Goal: Information Seeking & Learning: Learn about a topic

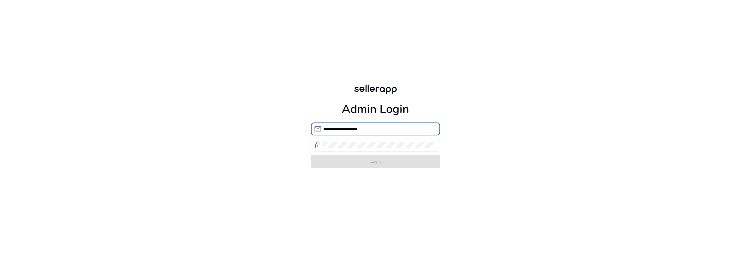
type input "**********"
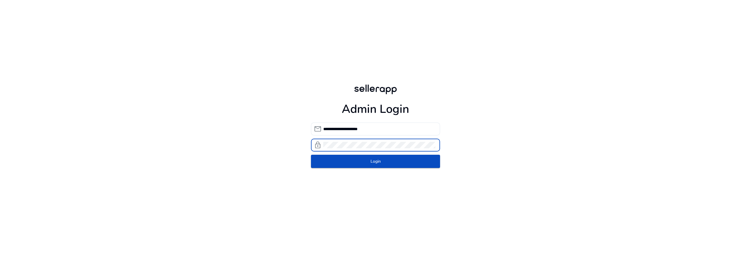
click button "Login" at bounding box center [375, 161] width 129 height 13
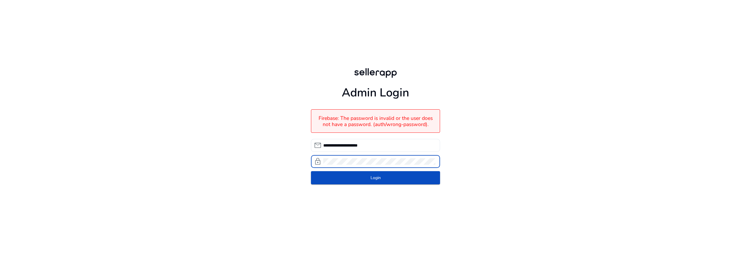
click at [310, 160] on div "**********" at bounding box center [375, 125] width 139 height 251
click button "Login" at bounding box center [375, 177] width 129 height 13
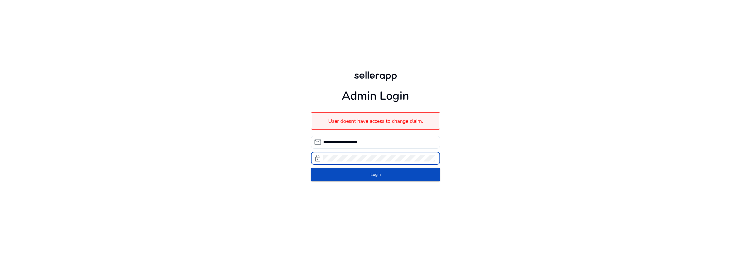
click button "Login" at bounding box center [375, 174] width 129 height 13
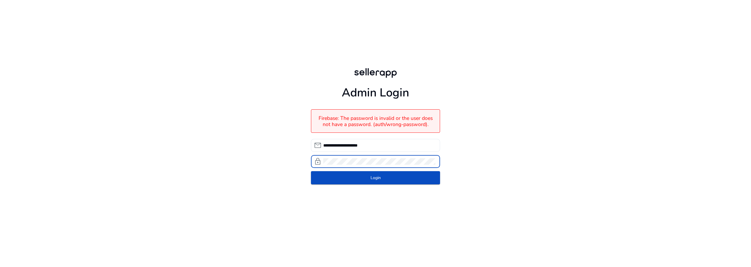
click at [319, 164] on div "lock" at bounding box center [373, 161] width 124 height 13
click button "Login" at bounding box center [375, 177] width 129 height 13
click at [314, 163] on div "lock" at bounding box center [373, 161] width 124 height 13
click button "Login" at bounding box center [375, 177] width 129 height 13
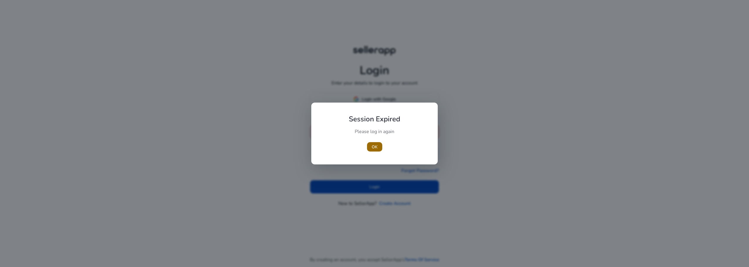
click at [375, 150] on span "OK" at bounding box center [375, 147] width 6 height 6
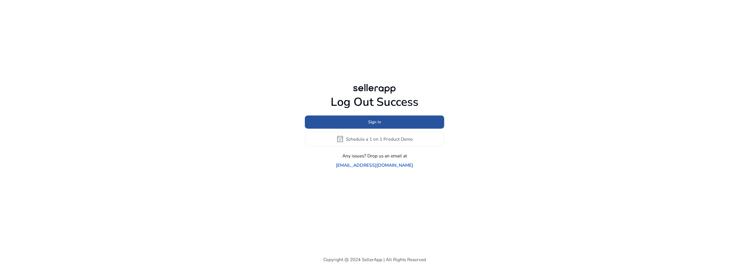
click at [404, 127] on span at bounding box center [374, 122] width 139 height 14
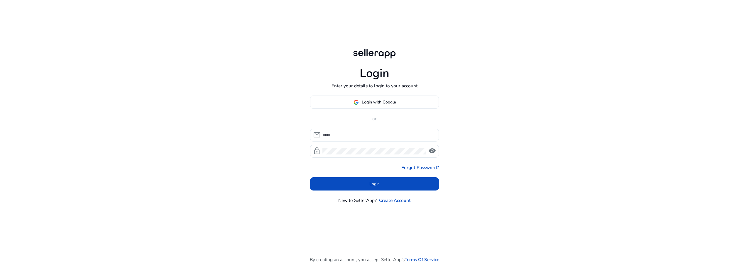
click at [350, 139] on div at bounding box center [379, 135] width 112 height 13
type input "**********"
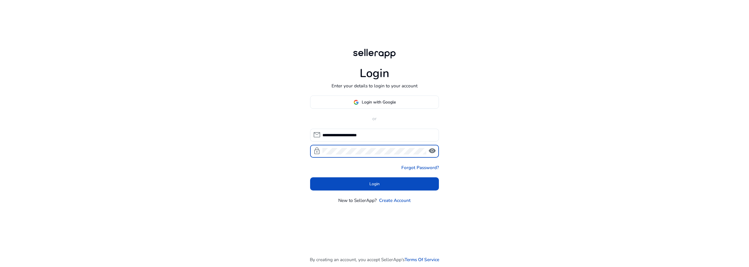
click button "Login" at bounding box center [374, 184] width 129 height 13
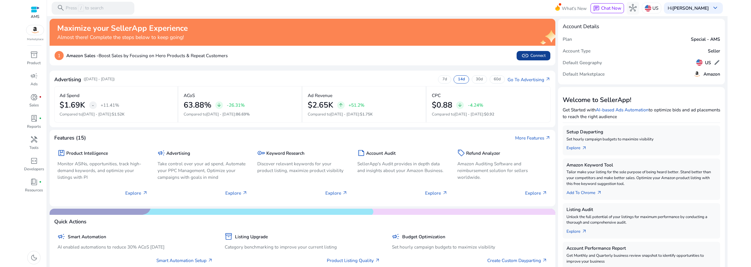
click at [531, 56] on span "link Connect" at bounding box center [534, 56] width 24 height 8
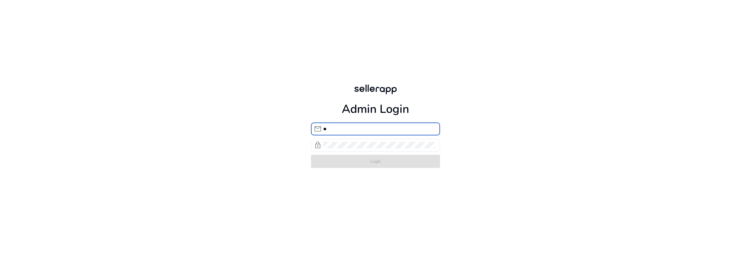
type input "*"
type input "**********"
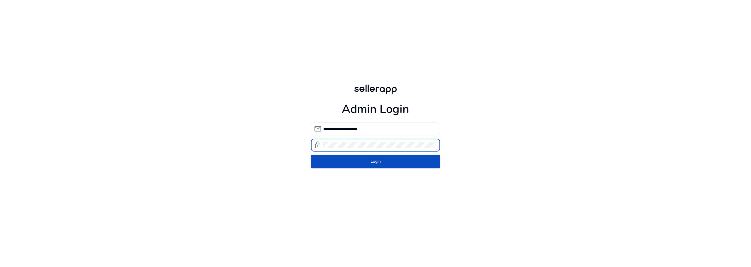
click button "Login" at bounding box center [375, 161] width 129 height 13
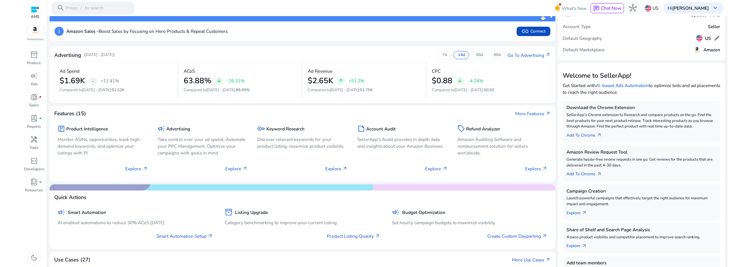
scroll to position [1, 0]
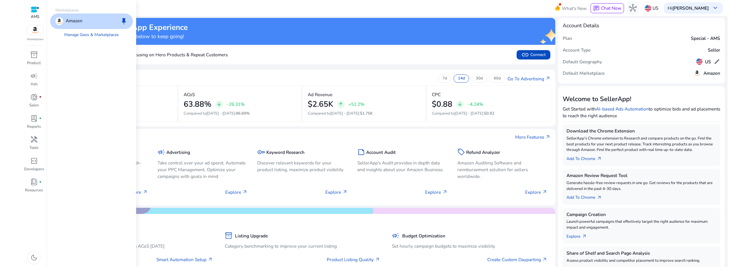
click at [38, 33] on img at bounding box center [35, 30] width 18 height 10
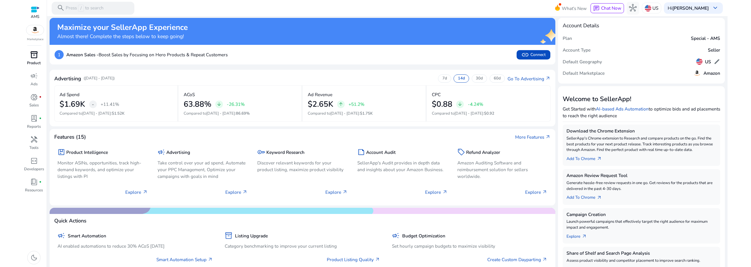
click at [35, 58] on span "inventory_2" at bounding box center [34, 55] width 8 height 8
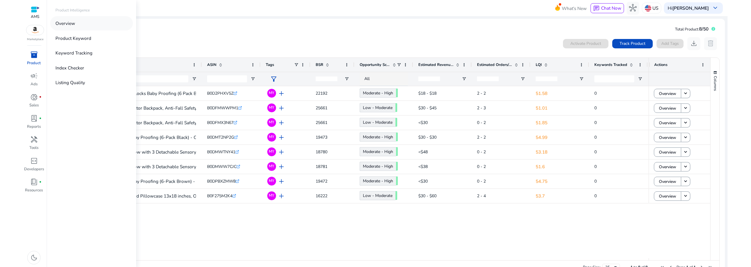
click at [71, 23] on p "Overview" at bounding box center [65, 23] width 20 height 7
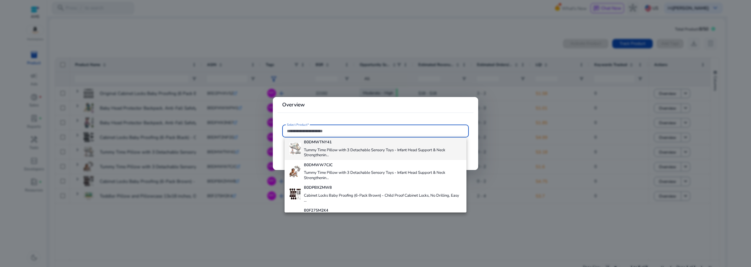
scroll to position [111, 0]
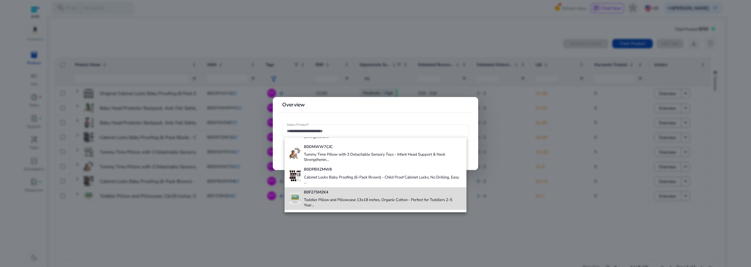
click at [376, 200] on h4 "Toddler Pillow and Pillowcase 13x18 inches, Organic Cotton - Perfect for Toddle…" at bounding box center [383, 203] width 158 height 10
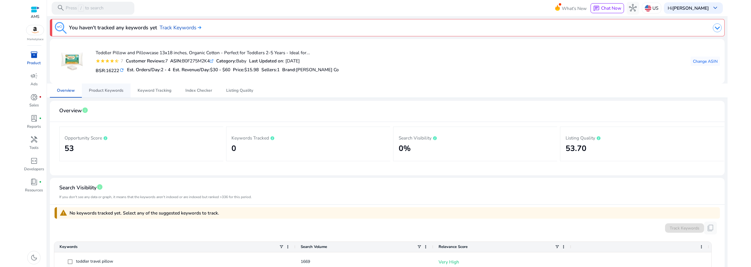
click at [100, 92] on span "Product Keywords" at bounding box center [106, 91] width 35 height 4
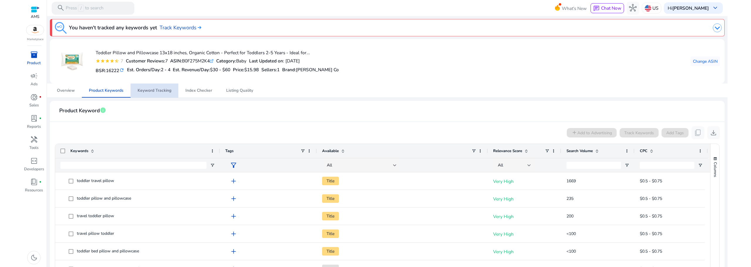
click at [155, 90] on span "Keyword Tracking" at bounding box center [155, 91] width 34 height 4
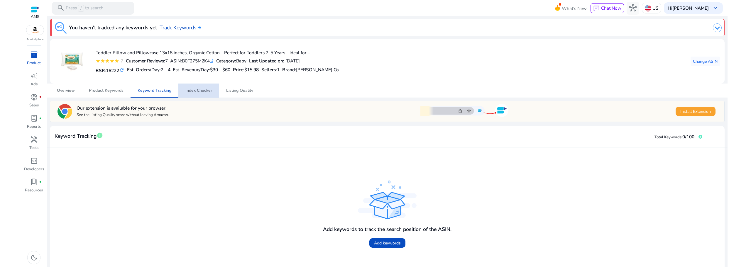
click at [203, 90] on span "Index Checker" at bounding box center [198, 91] width 27 height 4
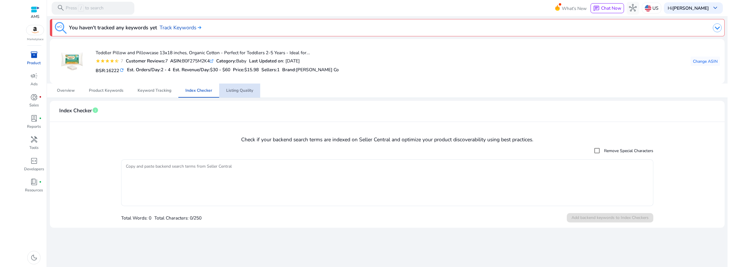
click at [232, 92] on span "Listing Quality" at bounding box center [239, 91] width 27 height 4
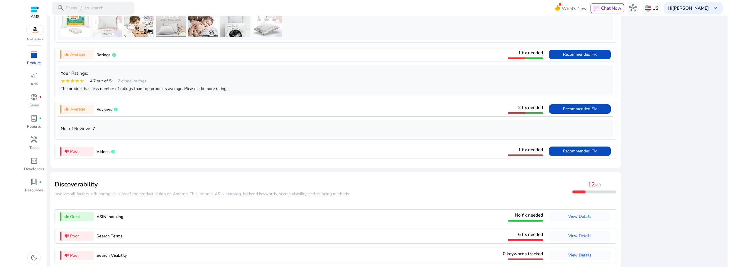
scroll to position [504, 0]
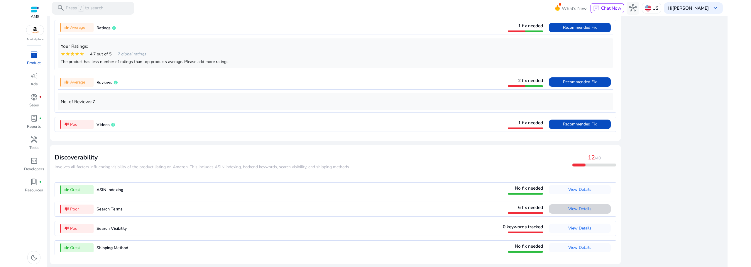
click at [587, 210] on span "View Details" at bounding box center [579, 209] width 23 height 6
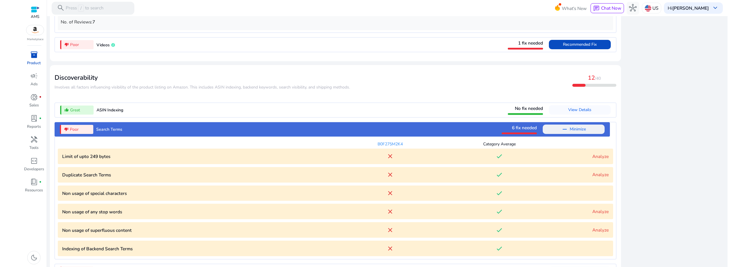
scroll to position [568, 0]
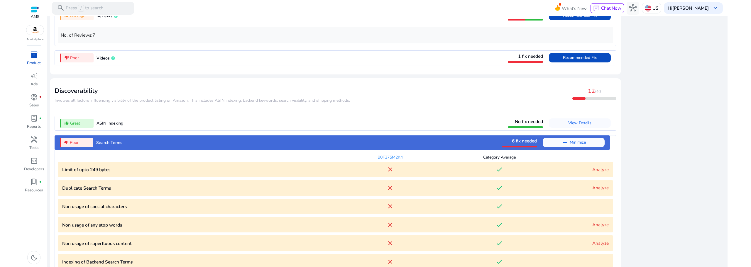
click at [562, 146] on mat-icon "remove" at bounding box center [564, 142] width 7 height 7
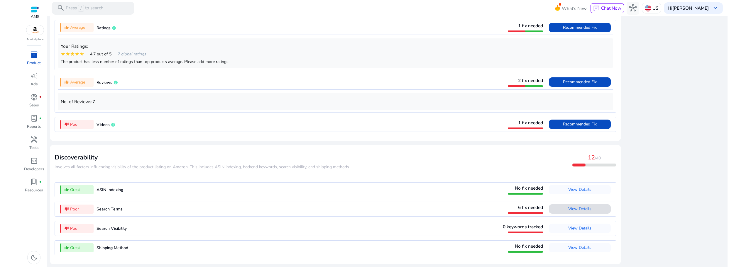
scroll to position [504, 0]
click at [576, 210] on span "View Details" at bounding box center [579, 209] width 23 height 6
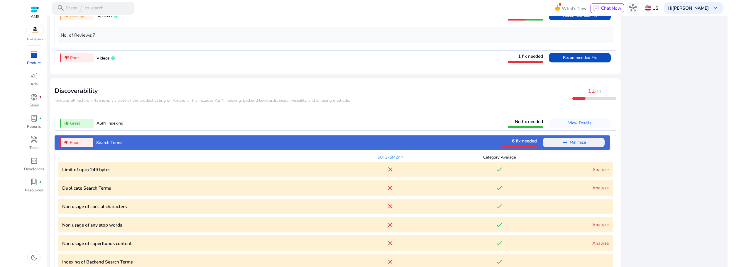
scroll to position [627, 0]
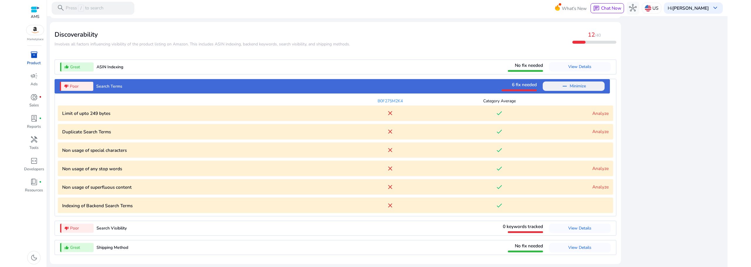
click at [593, 186] on link "Analyze" at bounding box center [601, 187] width 16 height 6
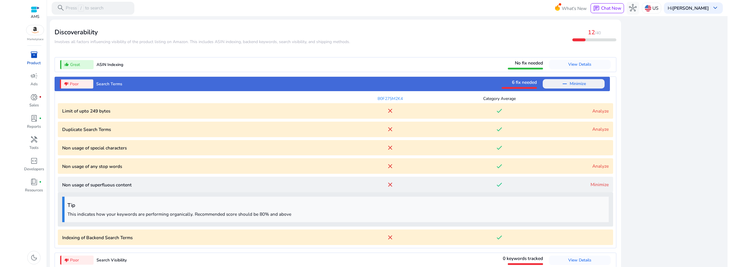
scroll to position [661, 0]
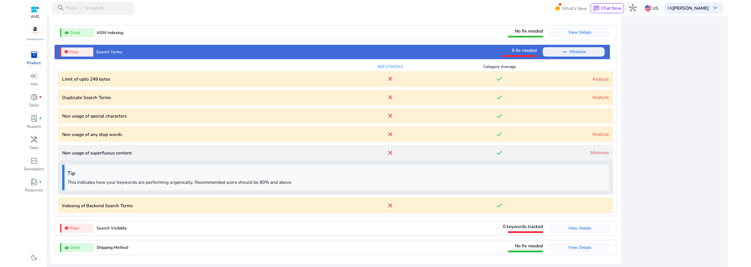
click at [593, 154] on link "Minimize" at bounding box center [600, 153] width 18 height 6
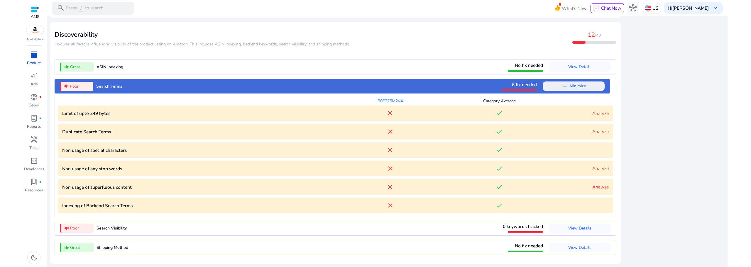
click at [595, 170] on link "Analyze" at bounding box center [601, 169] width 16 height 6
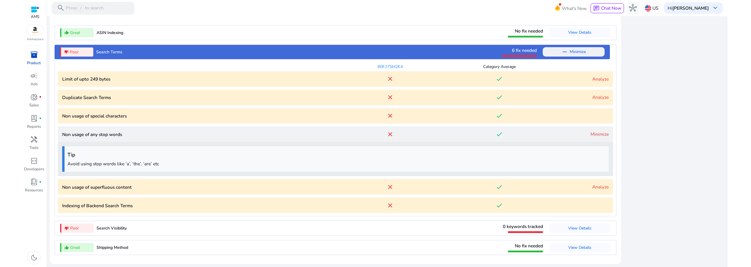
click at [599, 134] on link "Minimize" at bounding box center [600, 134] width 18 height 6
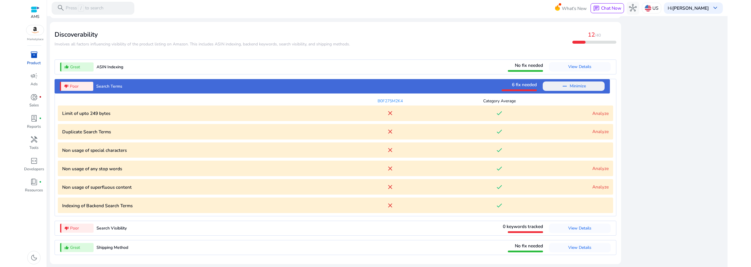
click at [599, 130] on link "Analyze" at bounding box center [601, 132] width 16 height 6
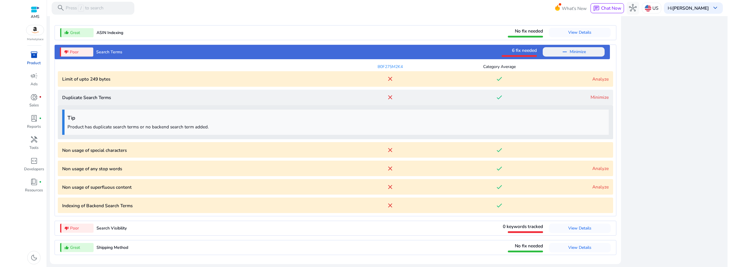
click at [594, 98] on link "Minimize" at bounding box center [600, 97] width 18 height 6
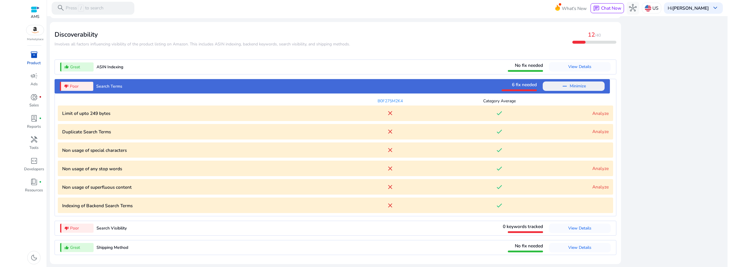
click at [601, 114] on link "Analyze" at bounding box center [601, 113] width 16 height 6
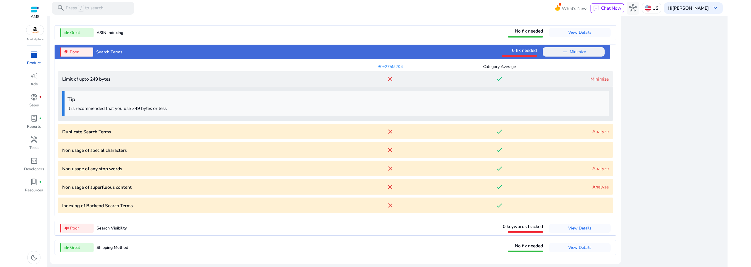
click at [598, 79] on link "Minimize" at bounding box center [600, 79] width 18 height 6
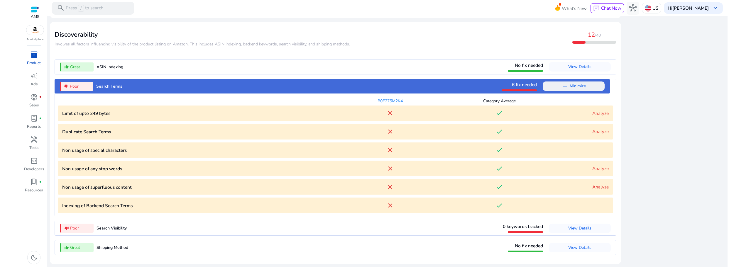
scroll to position [627, 0]
click at [561, 88] on mat-icon "remove" at bounding box center [564, 86] width 7 height 7
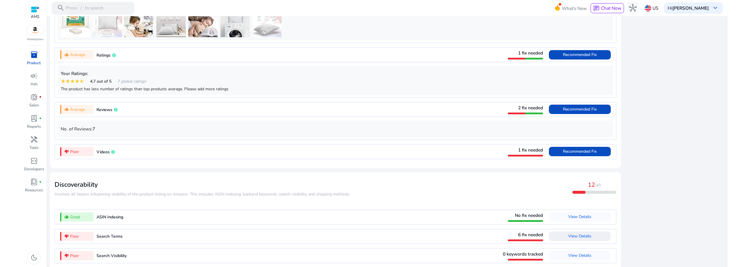
scroll to position [474, 0]
click at [566, 112] on span "Recommended Fix" at bounding box center [580, 109] width 34 height 6
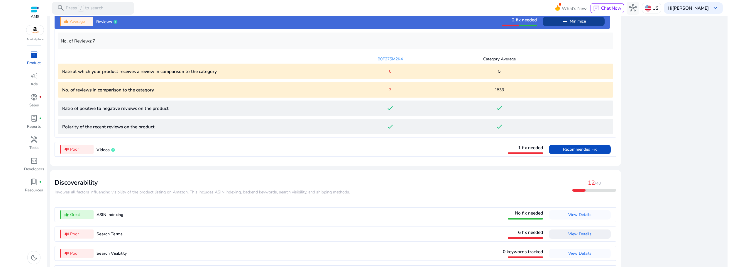
scroll to position [549, 0]
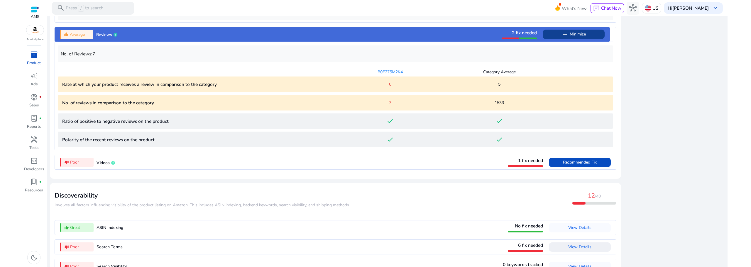
click at [562, 36] on mat-icon "remove" at bounding box center [564, 34] width 7 height 7
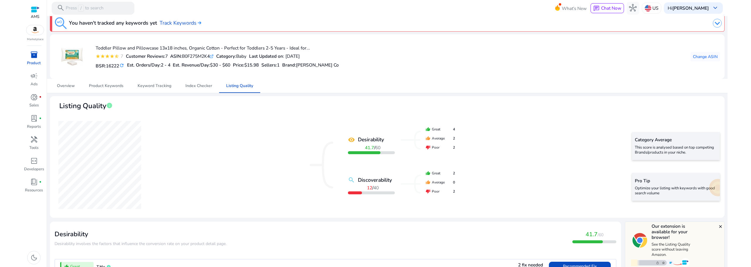
scroll to position [0, 0]
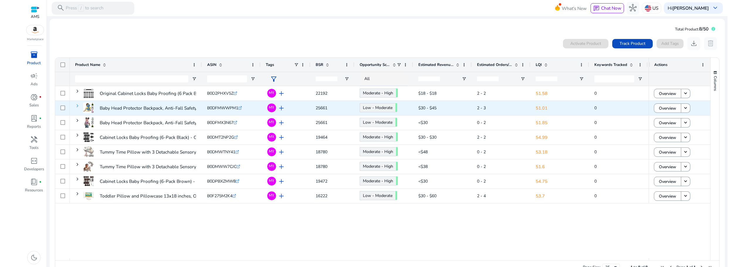
click at [77, 105] on span at bounding box center [77, 106] width 5 height 5
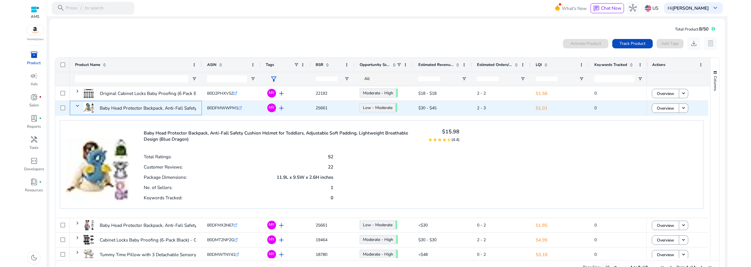
click at [77, 105] on span at bounding box center [77, 106] width 5 height 5
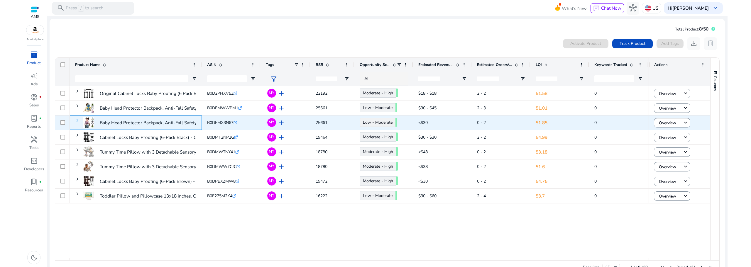
click at [78, 121] on span at bounding box center [77, 120] width 5 height 5
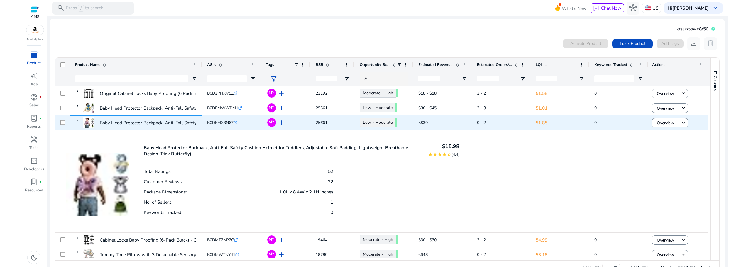
click at [78, 121] on span at bounding box center [77, 120] width 5 height 5
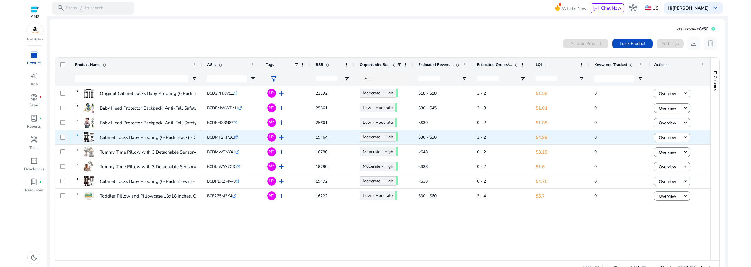
click at [78, 134] on span at bounding box center [77, 135] width 5 height 5
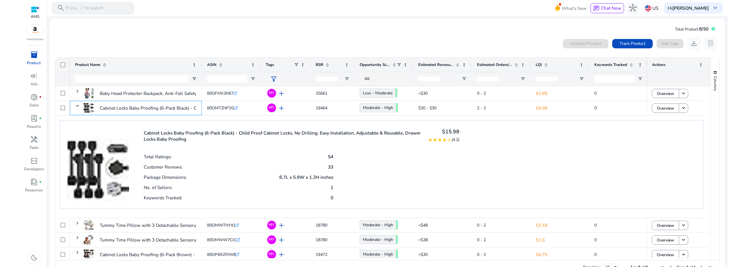
scroll to position [48, 0]
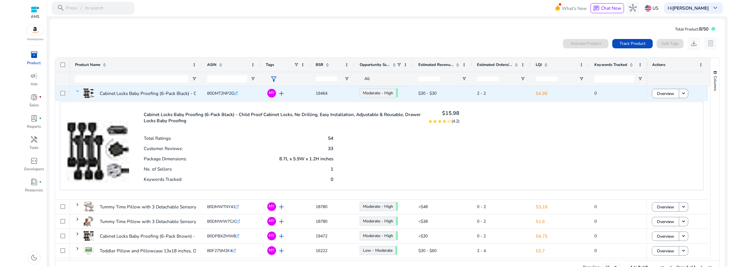
click at [78, 91] on span at bounding box center [77, 91] width 5 height 5
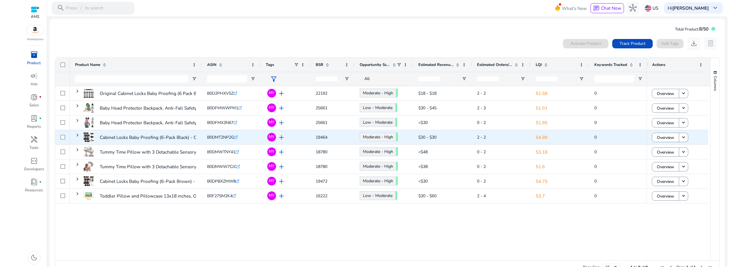
scroll to position [0, 0]
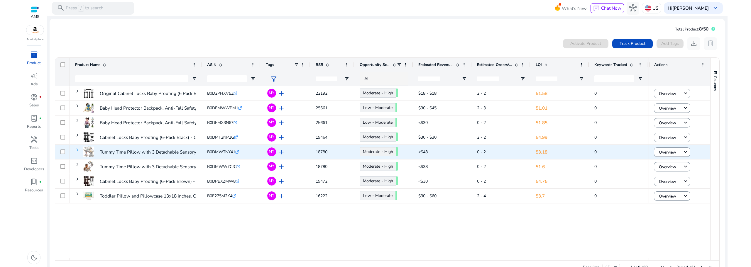
click at [79, 149] on span at bounding box center [77, 150] width 5 height 5
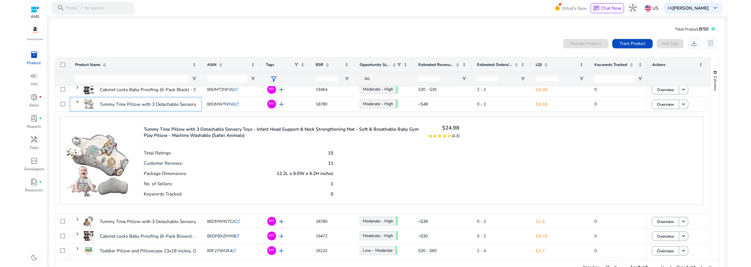
scroll to position [48, 0]
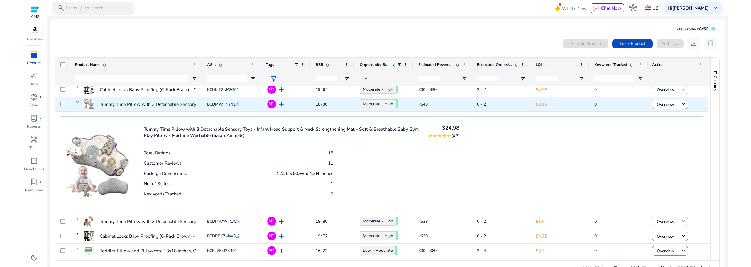
click at [79, 103] on span at bounding box center [77, 102] width 5 height 5
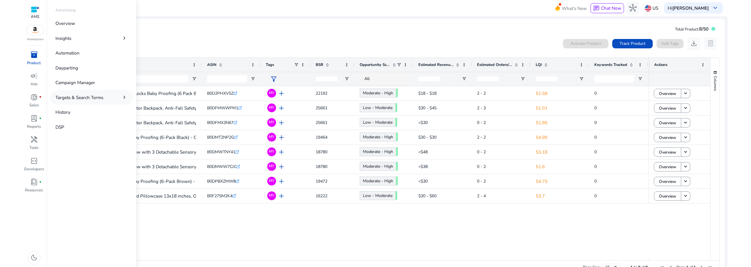
click at [94, 97] on p "Targets & Search Terms" at bounding box center [79, 97] width 48 height 7
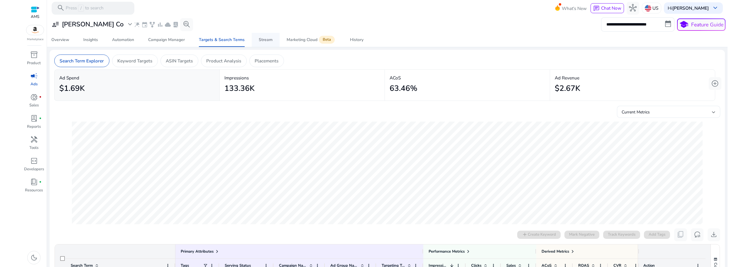
click at [268, 42] on div "Stream" at bounding box center [266, 40] width 14 height 4
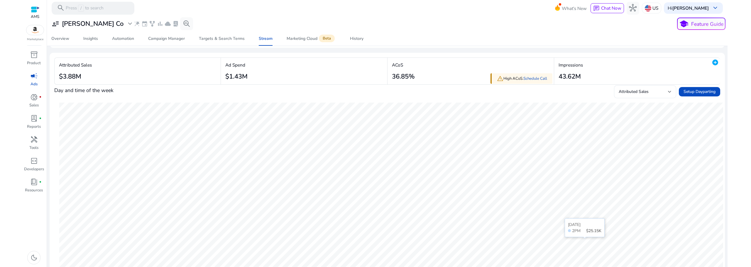
scroll to position [53, 0]
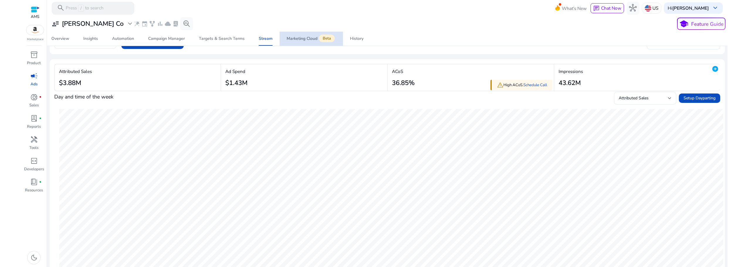
click at [304, 37] on div "Marketing Cloud Beta" at bounding box center [311, 38] width 49 height 5
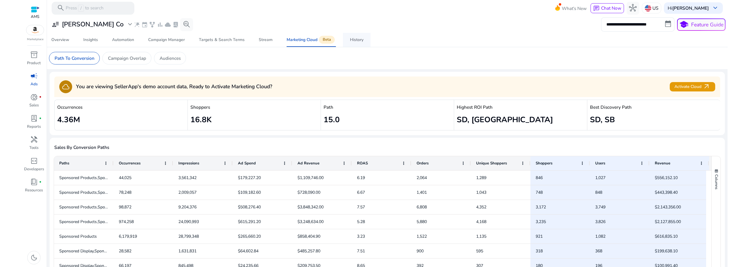
click at [355, 41] on div "History" at bounding box center [357, 40] width 14 height 4
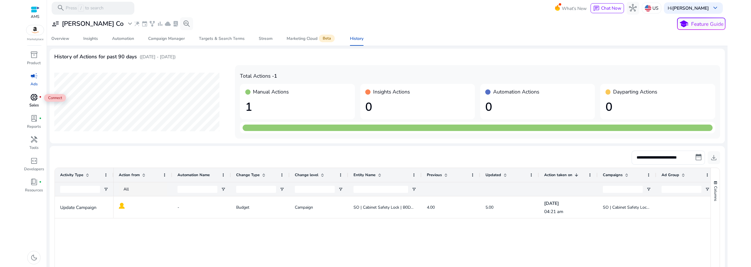
click at [35, 98] on span "donut_small" at bounding box center [34, 98] width 8 height 8
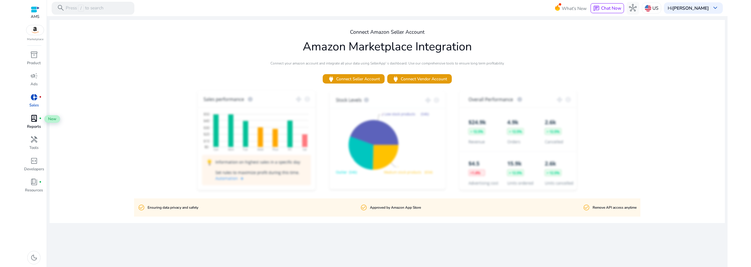
click at [37, 121] on span "lab_profile" at bounding box center [34, 119] width 8 height 8
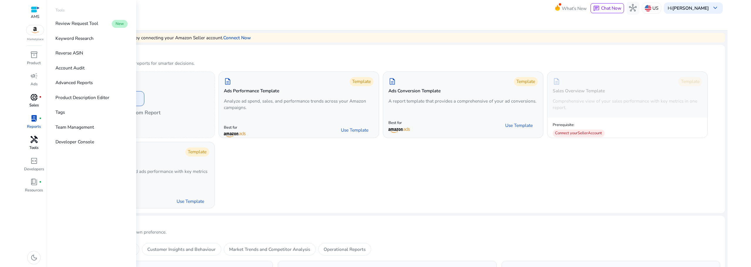
click at [37, 142] on span "handyman" at bounding box center [34, 140] width 8 height 8
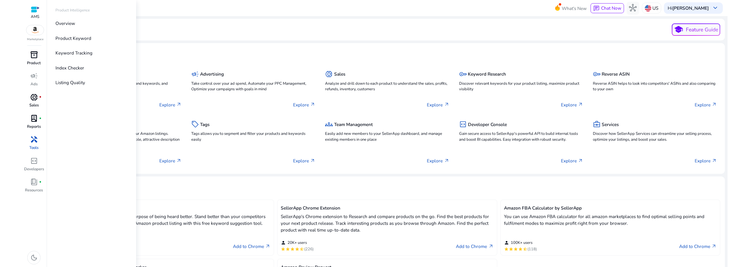
click at [35, 57] on span "inventory_2" at bounding box center [34, 55] width 8 height 8
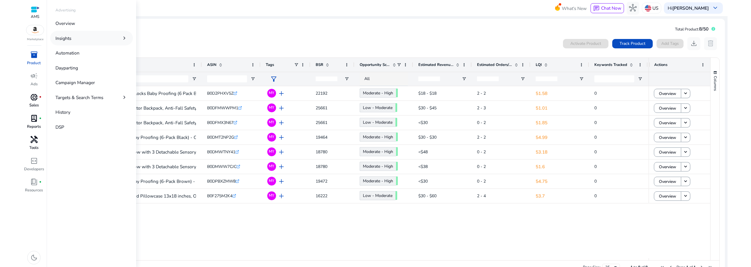
click at [63, 39] on p "Insights" at bounding box center [63, 38] width 16 height 7
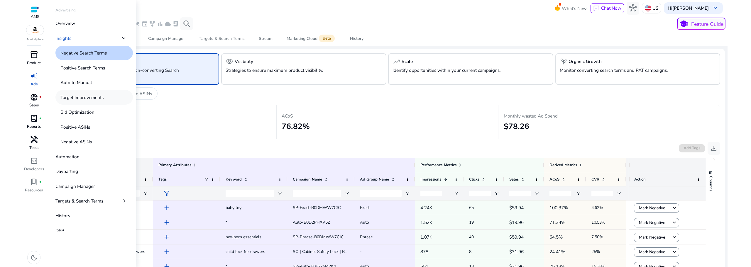
click at [71, 100] on p "Target Improvements" at bounding box center [81, 97] width 43 height 7
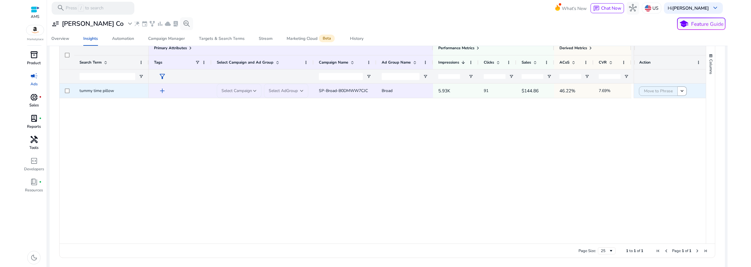
scroll to position [117, 0]
